Goal: Find specific page/section: Find specific page/section

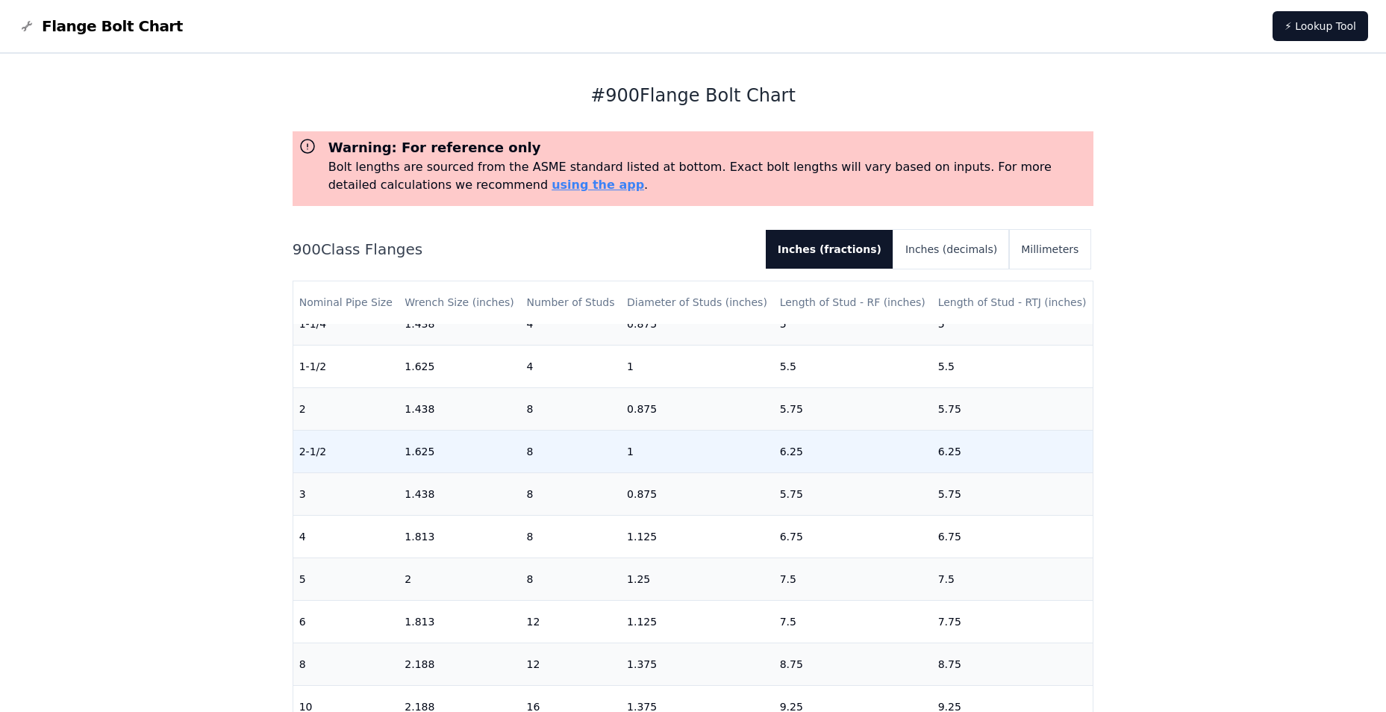
scroll to position [224, 0]
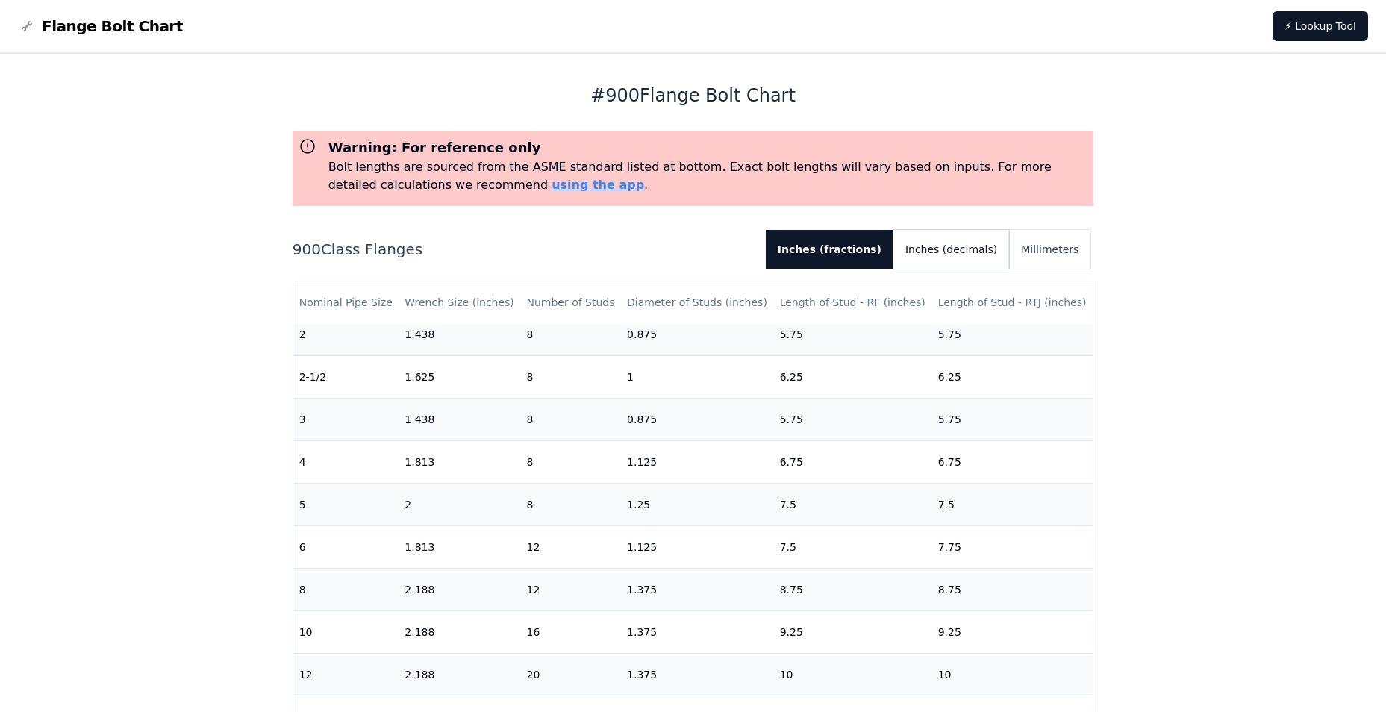
click at [939, 250] on button "Inches (decimals)" at bounding box center [952, 249] width 116 height 39
click at [862, 253] on button "Inches (fractions)" at bounding box center [824, 249] width 115 height 39
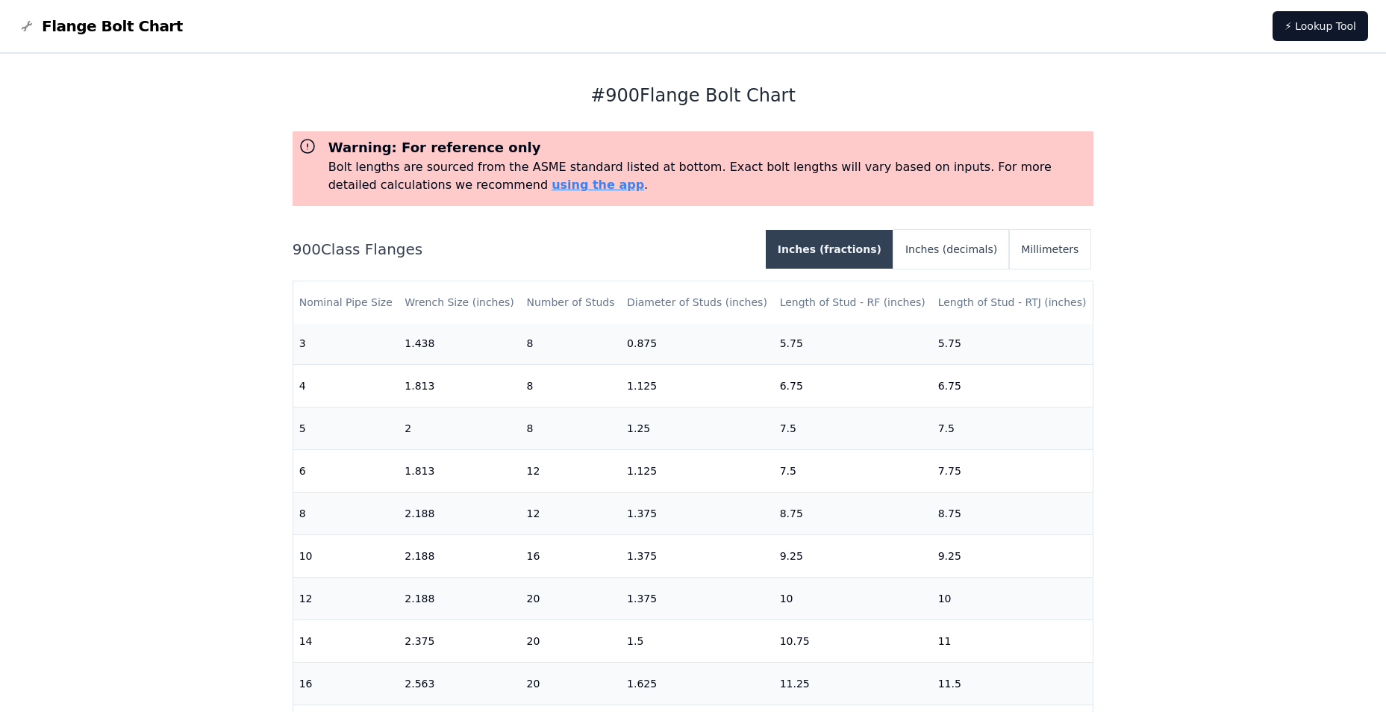
scroll to position [216, 0]
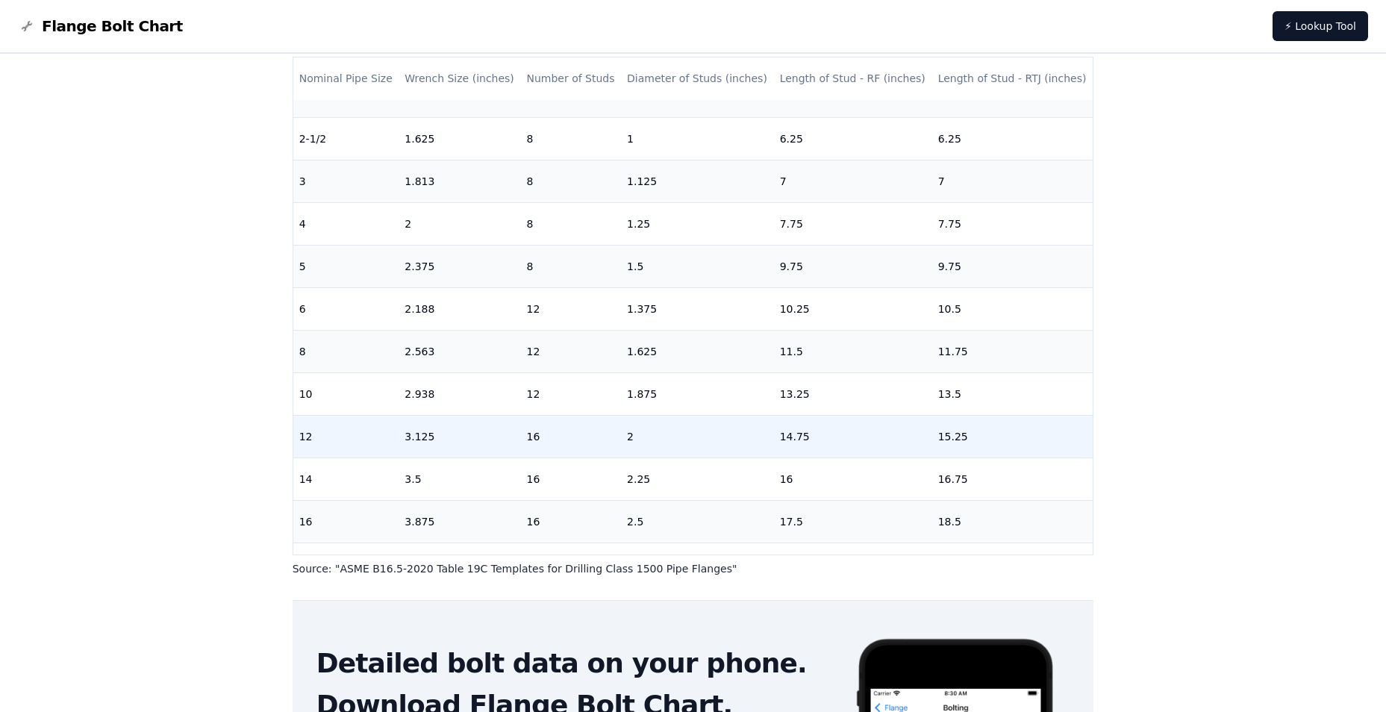
scroll to position [365, 0]
